Goal: Transaction & Acquisition: Purchase product/service

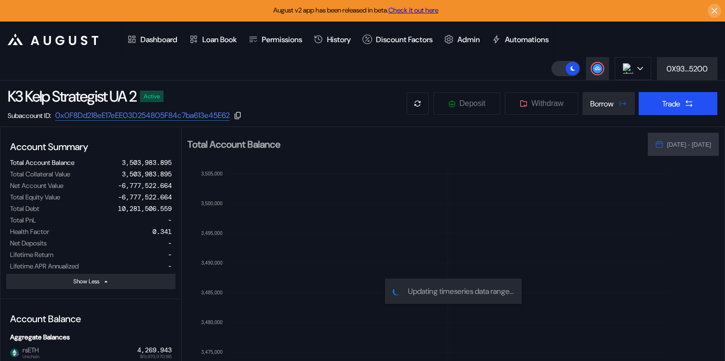
select select "*"
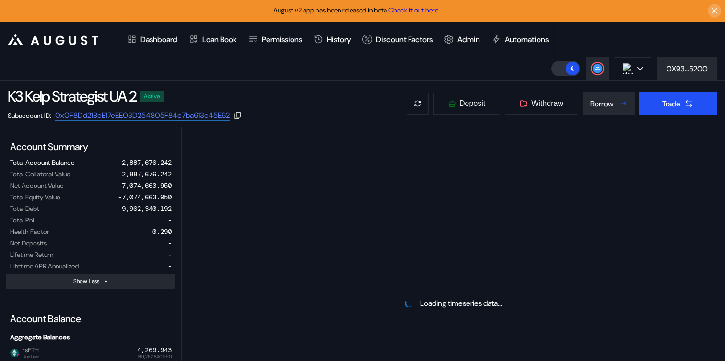
select select "*"
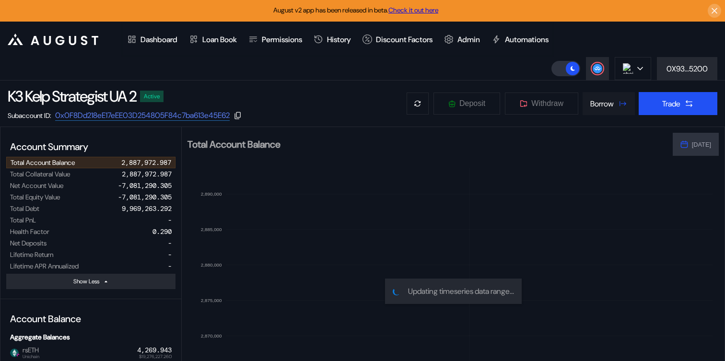
click at [600, 106] on div "Borrow" at bounding box center [601, 104] width 23 height 10
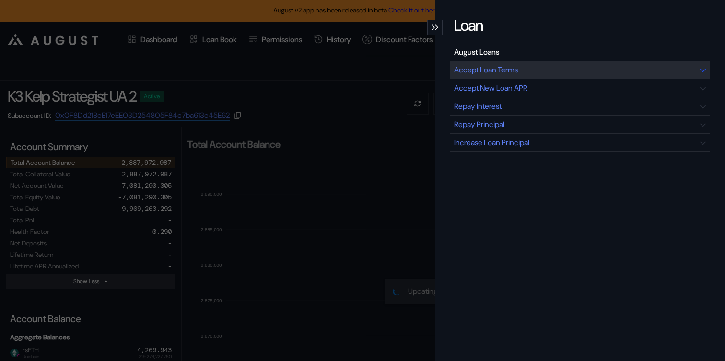
click at [516, 69] on div "Accept Loan Terms" at bounding box center [486, 70] width 64 height 10
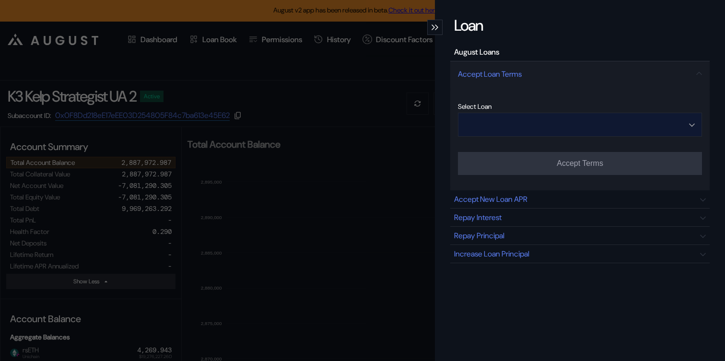
click at [568, 128] on input "Open menu" at bounding box center [574, 124] width 219 height 23
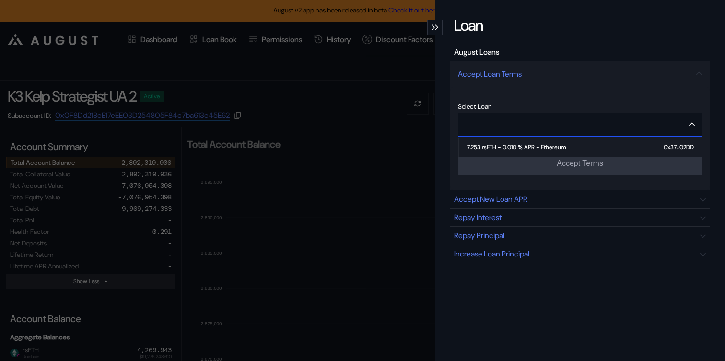
click at [543, 148] on div "7.253 rsETH - 0.010 % APR - Ethereum" at bounding box center [516, 147] width 99 height 7
type input "**********"
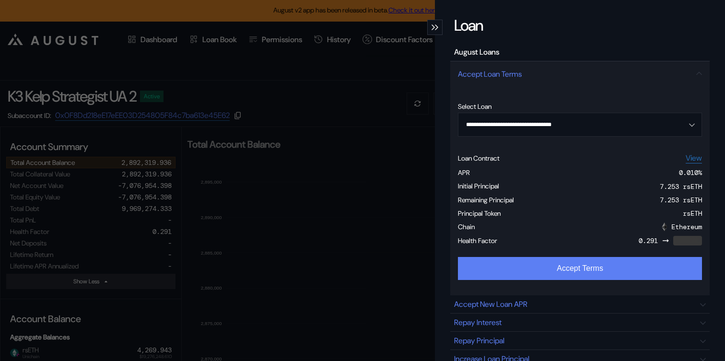
click at [534, 271] on button "Accept Terms" at bounding box center [580, 268] width 244 height 23
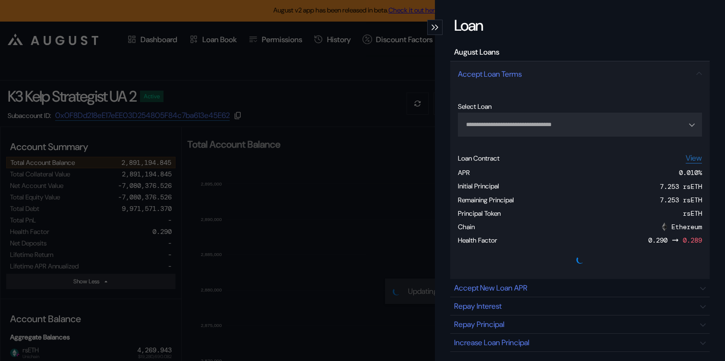
click at [338, 162] on div "**********" at bounding box center [362, 180] width 725 height 361
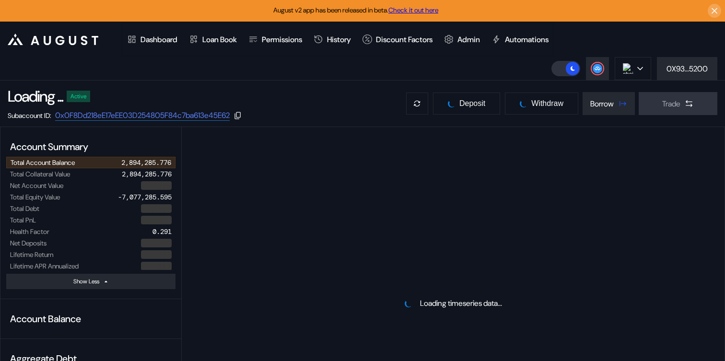
select select "*"
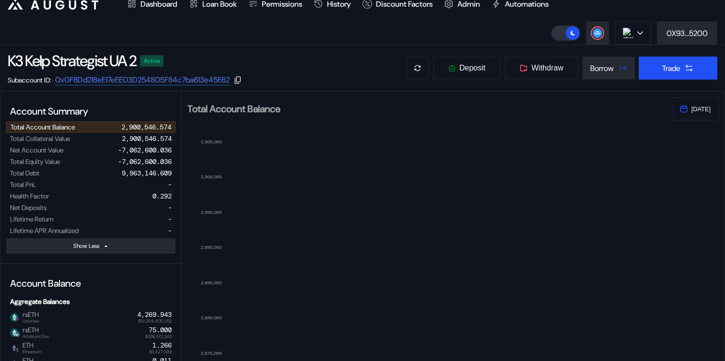
scroll to position [8, 0]
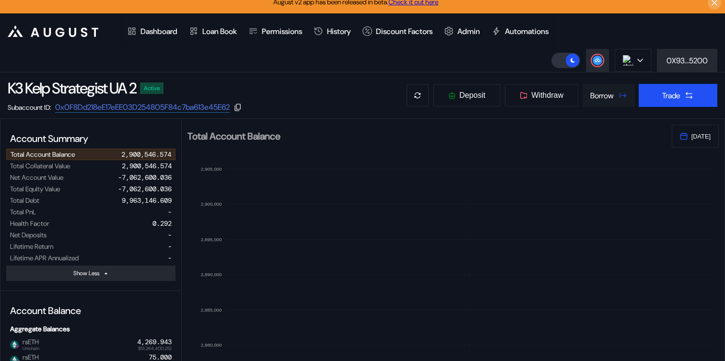
click at [606, 88] on button "Borrow" at bounding box center [608, 95] width 52 height 23
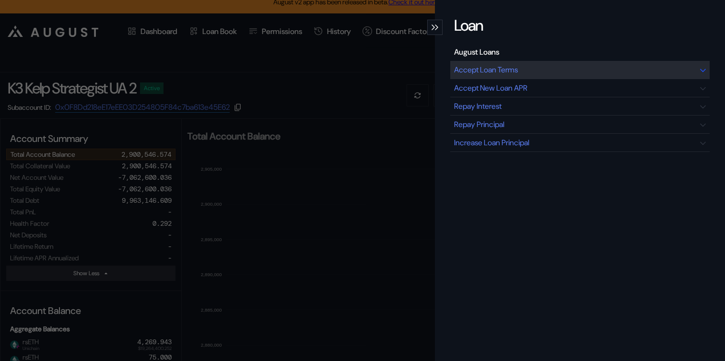
click at [495, 70] on div "Accept Loan Terms" at bounding box center [486, 70] width 64 height 10
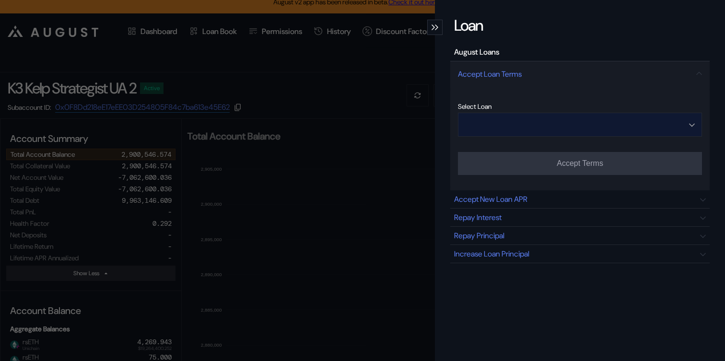
click at [590, 120] on input "Open menu" at bounding box center [574, 124] width 219 height 23
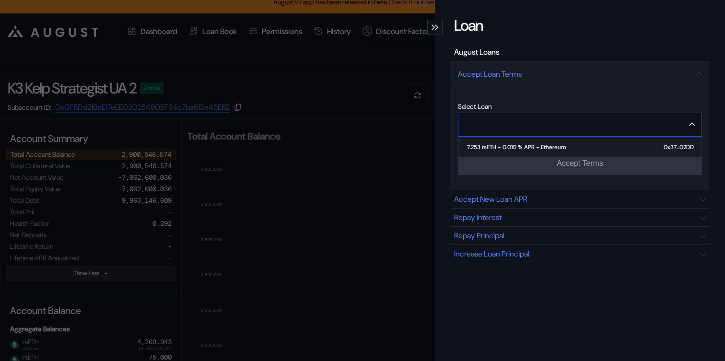
click at [577, 138] on span "7.253 rsETH - 0.010 % APR - Ethereum 0x37...02DD" at bounding box center [582, 147] width 238 height 19
type input "**********"
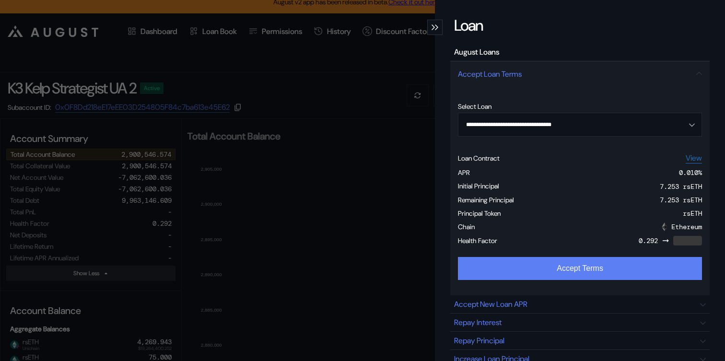
click at [564, 278] on button "Accept Terms" at bounding box center [580, 268] width 244 height 23
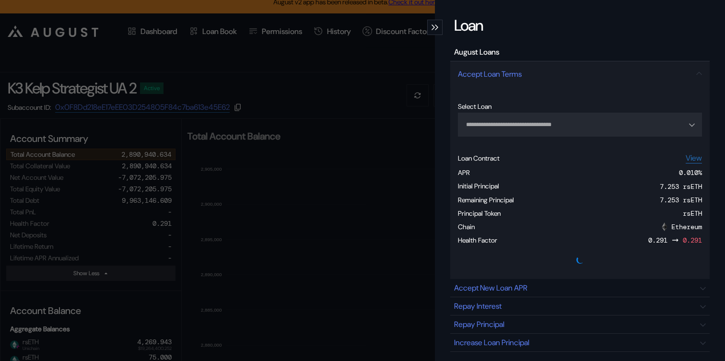
click at [439, 19] on div "**********" at bounding box center [580, 180] width 290 height 361
click at [440, 28] on div "modal" at bounding box center [434, 27] width 15 height 15
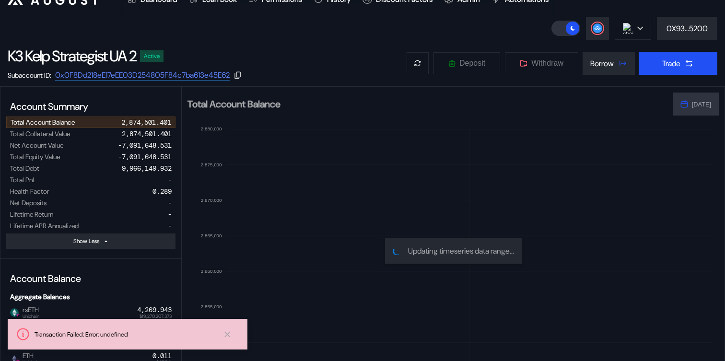
scroll to position [0, 0]
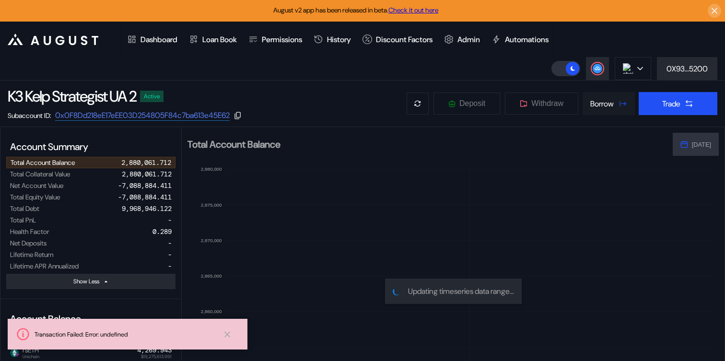
click at [597, 103] on div "Borrow" at bounding box center [601, 104] width 23 height 10
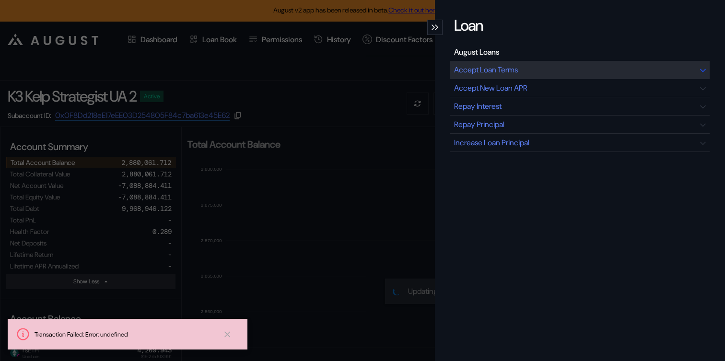
click at [533, 68] on div "Accept Loan Terms" at bounding box center [579, 70] width 259 height 18
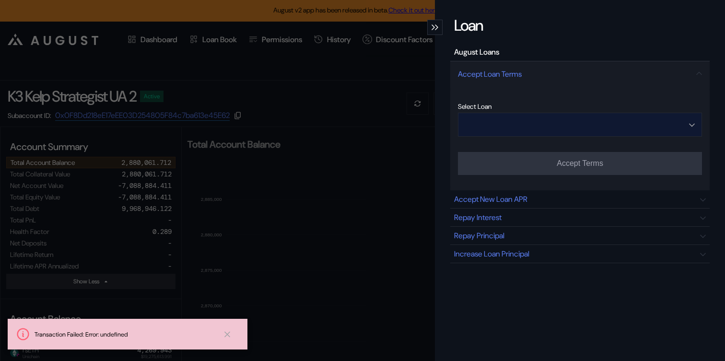
click at [560, 123] on input "Open menu" at bounding box center [574, 124] width 219 height 23
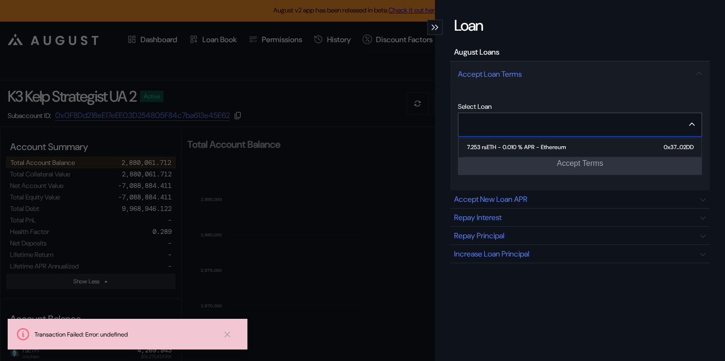
click at [531, 151] on span "7.253 rsETH - 0.010 % APR - Ethereum 0x37...02DD" at bounding box center [582, 147] width 238 height 19
type input "**********"
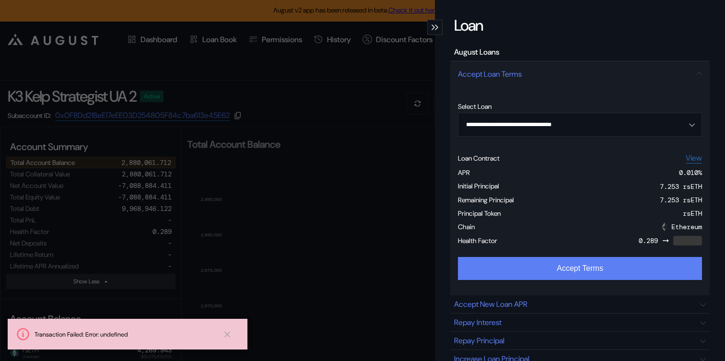
click at [580, 264] on button "Accept Terms" at bounding box center [580, 268] width 244 height 23
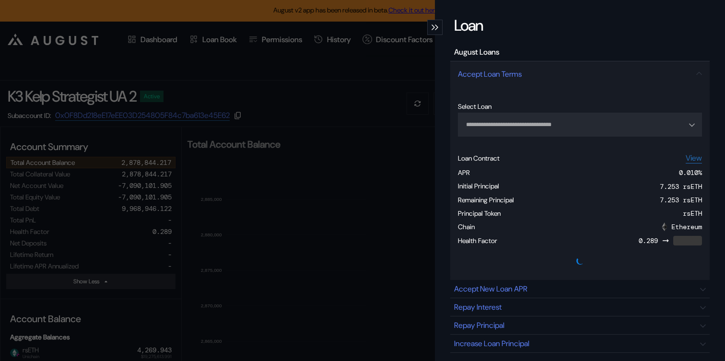
click at [367, 145] on div "**********" at bounding box center [362, 180] width 725 height 361
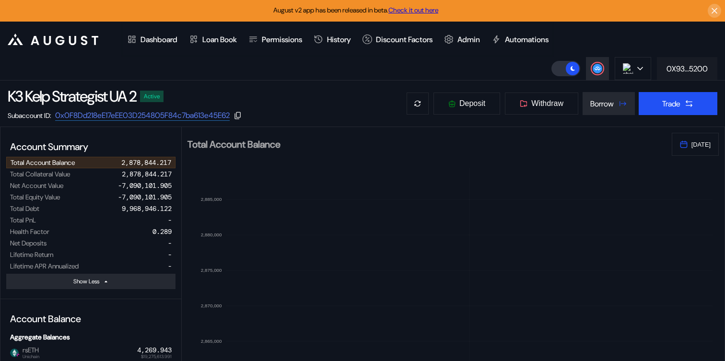
click at [713, 72] on button "0X93...5200" at bounding box center [687, 68] width 60 height 23
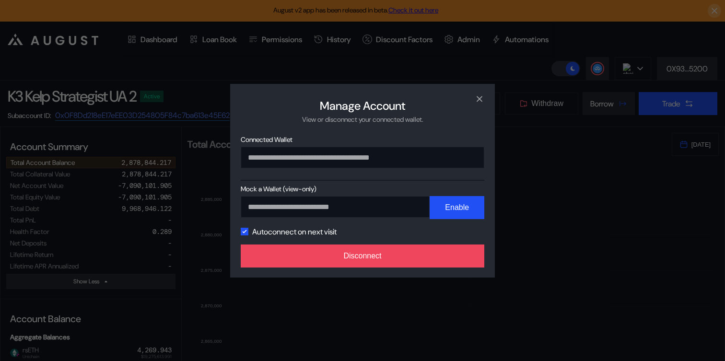
click at [430, 280] on div "**********" at bounding box center [362, 180] width 725 height 361
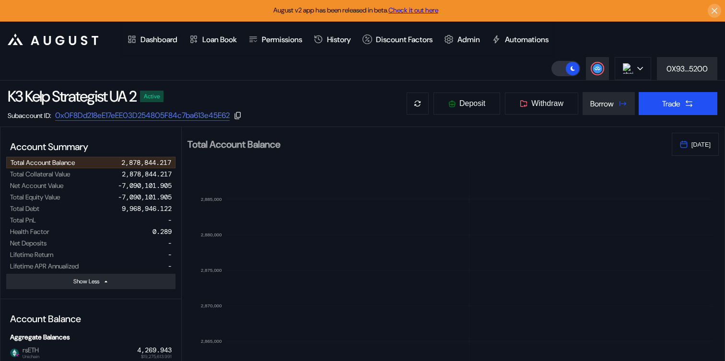
click at [432, 251] on icon "23:52 2,855,000 2,860,000 2,865,000 2,870,000 2,875,000 2,880,000 2,885,000" at bounding box center [453, 291] width 543 height 271
click at [700, 59] on button "0X93...5200" at bounding box center [687, 68] width 60 height 23
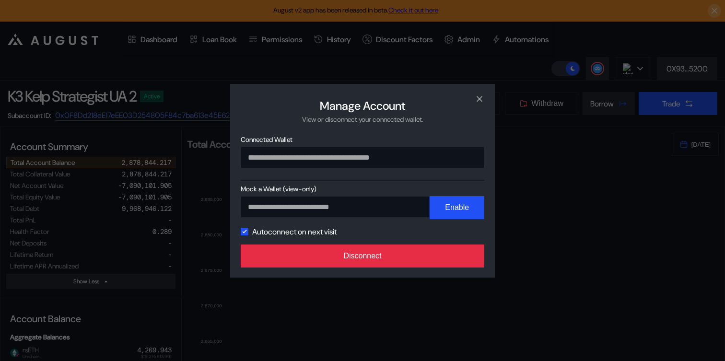
click at [316, 257] on button "Disconnect" at bounding box center [363, 255] width 244 height 23
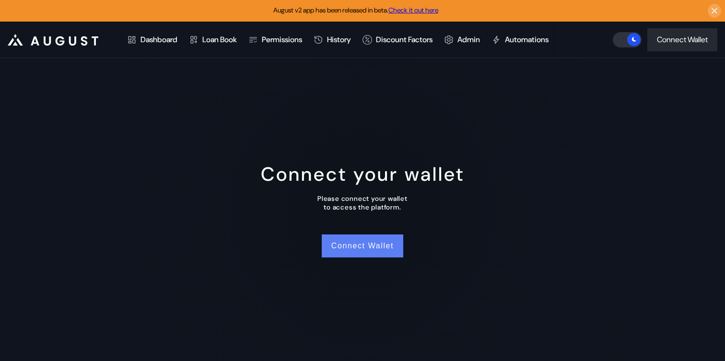
click at [394, 240] on button "Connect Wallet" at bounding box center [362, 245] width 81 height 23
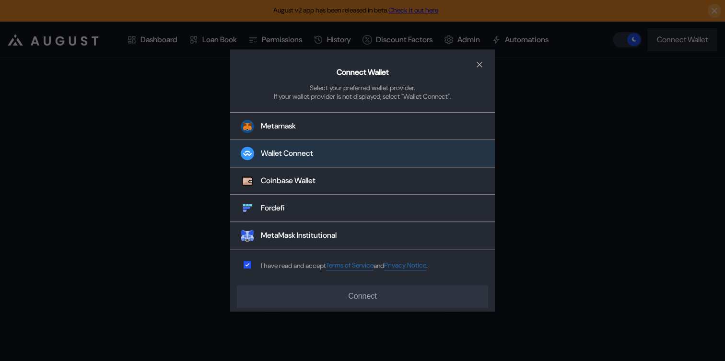
click at [284, 149] on div "Wallet Connect" at bounding box center [287, 154] width 52 height 10
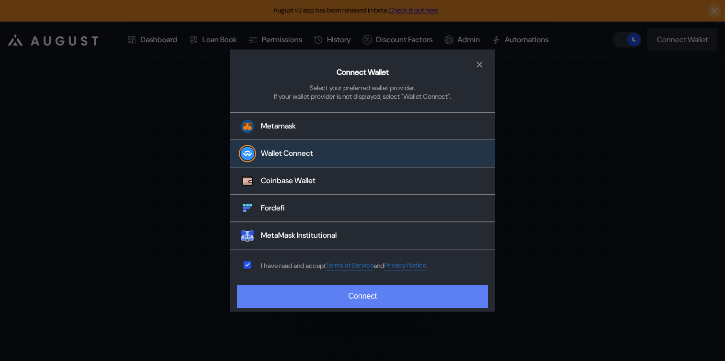
click at [354, 290] on button "Connect" at bounding box center [362, 296] width 251 height 23
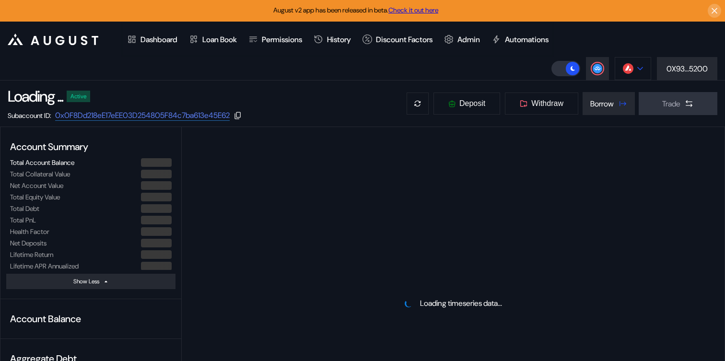
click at [642, 72] on button at bounding box center [633, 68] width 36 height 23
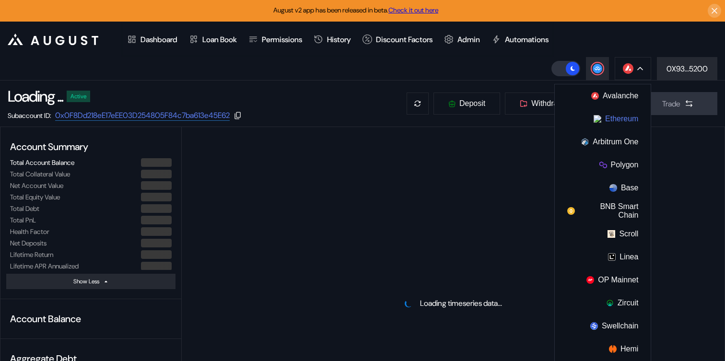
click at [598, 120] on img at bounding box center [597, 119] width 8 height 8
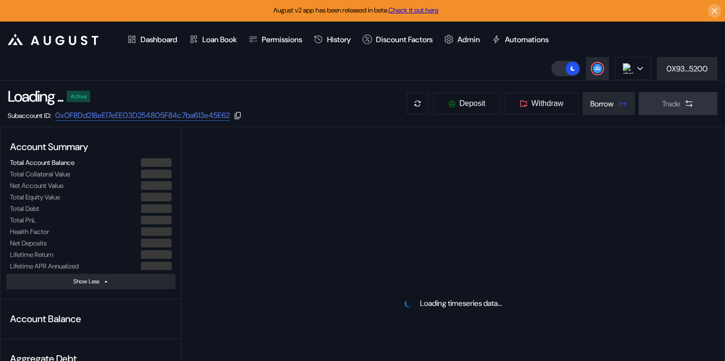
select select "*"
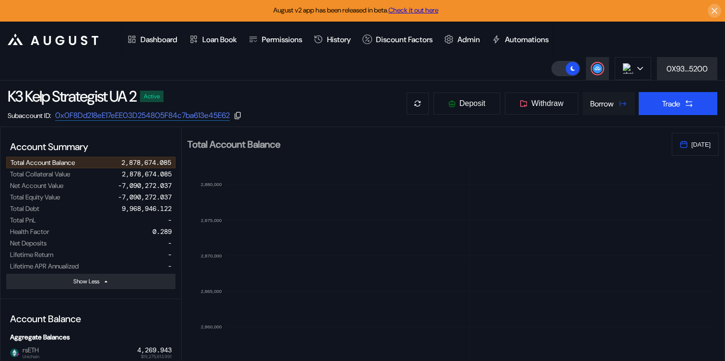
click at [609, 111] on button "Borrow" at bounding box center [608, 103] width 52 height 23
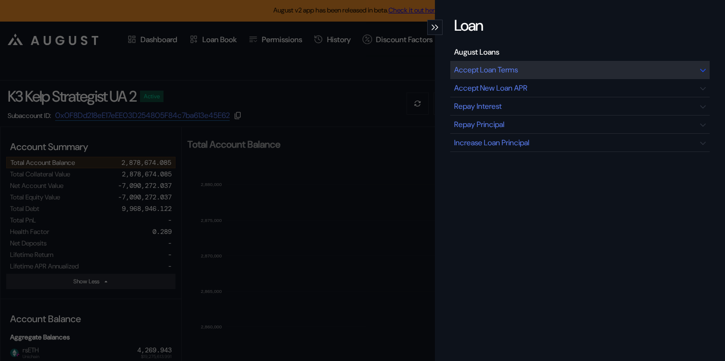
click at [514, 66] on div "Accept Loan Terms" at bounding box center [486, 70] width 64 height 10
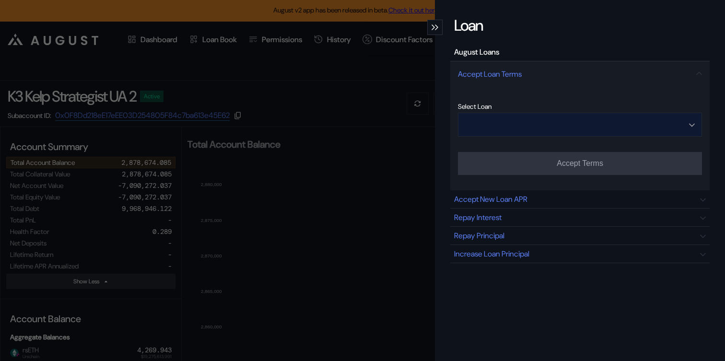
click at [530, 127] on input "Open menu" at bounding box center [574, 124] width 219 height 23
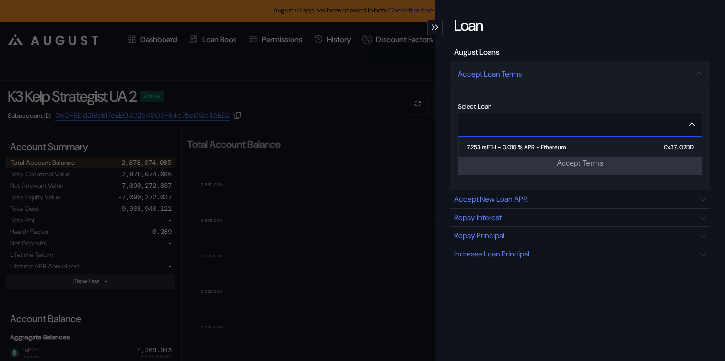
click at [524, 145] on div "7.253 rsETH - 0.010 % APR - Ethereum" at bounding box center [516, 147] width 99 height 7
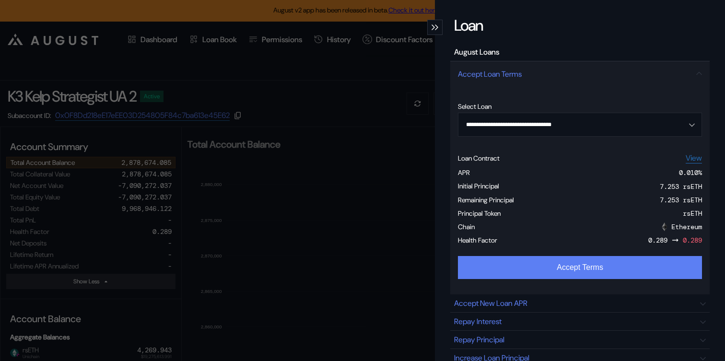
click at [524, 263] on button "Accept Terms" at bounding box center [580, 267] width 244 height 23
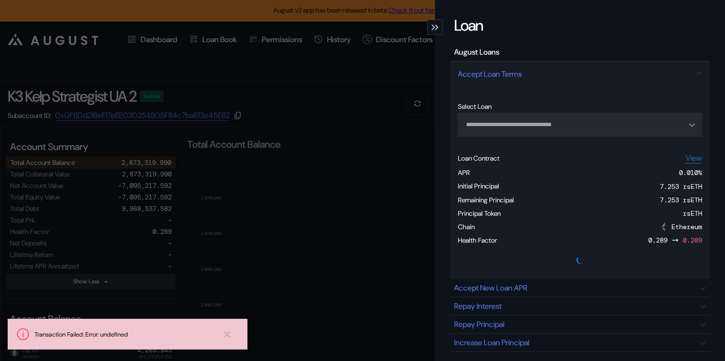
type input "**********"
